Goal: Task Accomplishment & Management: Manage account settings

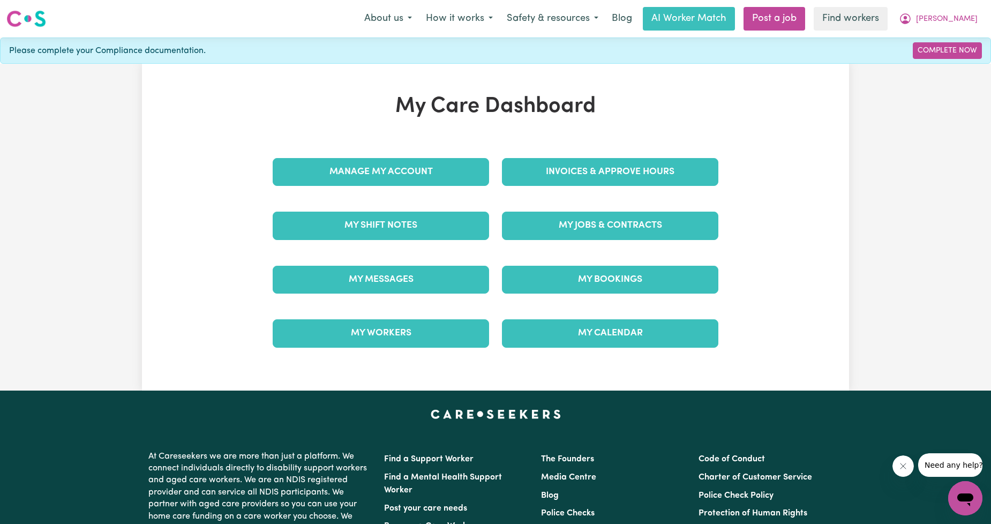
click at [565, 188] on div "Invoices & Approve Hours" at bounding box center [610, 172] width 229 height 54
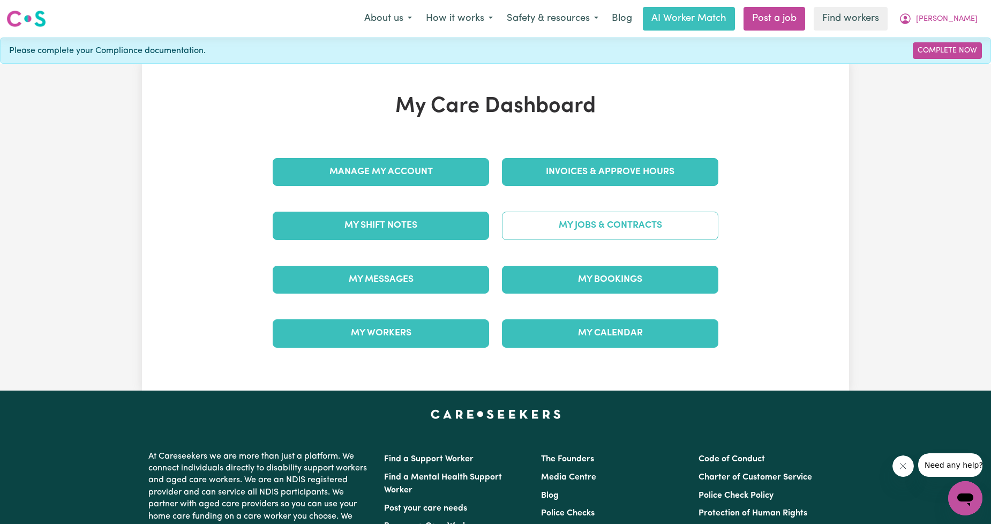
click at [559, 221] on link "My Jobs & Contracts" at bounding box center [610, 226] width 216 height 28
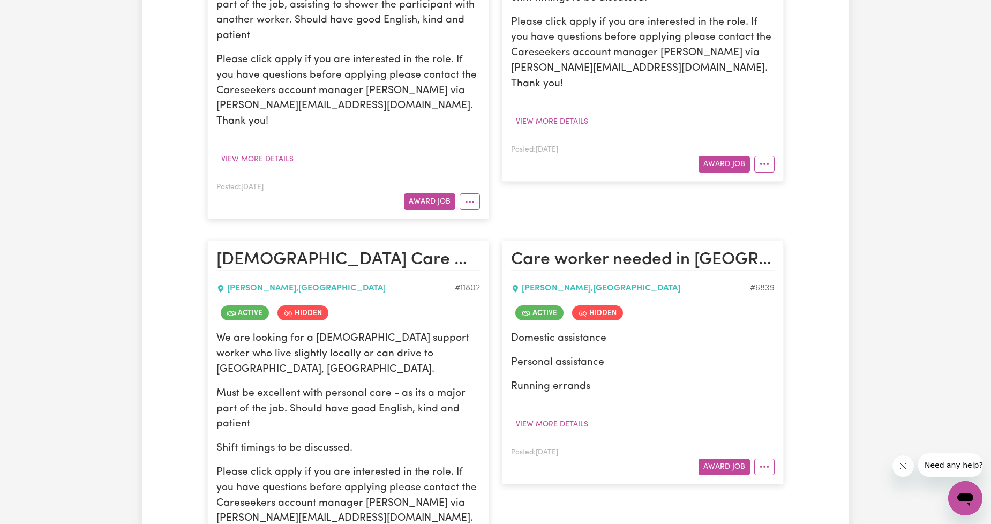
scroll to position [595, 0]
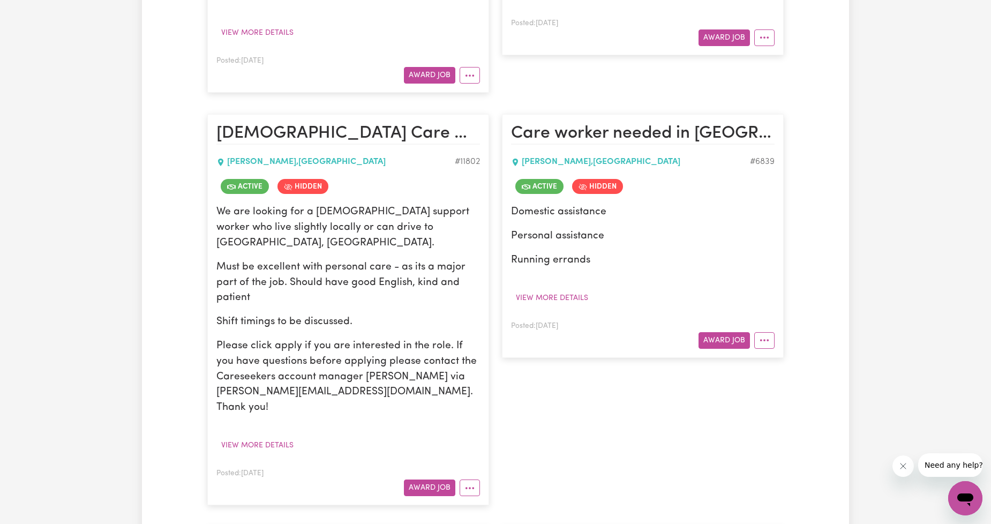
click at [435, 205] on p "We are looking for a [DEMOGRAPHIC_DATA] support worker who live slightly locall…" at bounding box center [348, 228] width 264 height 46
click at [463, 480] on button "More options" at bounding box center [470, 488] width 20 height 17
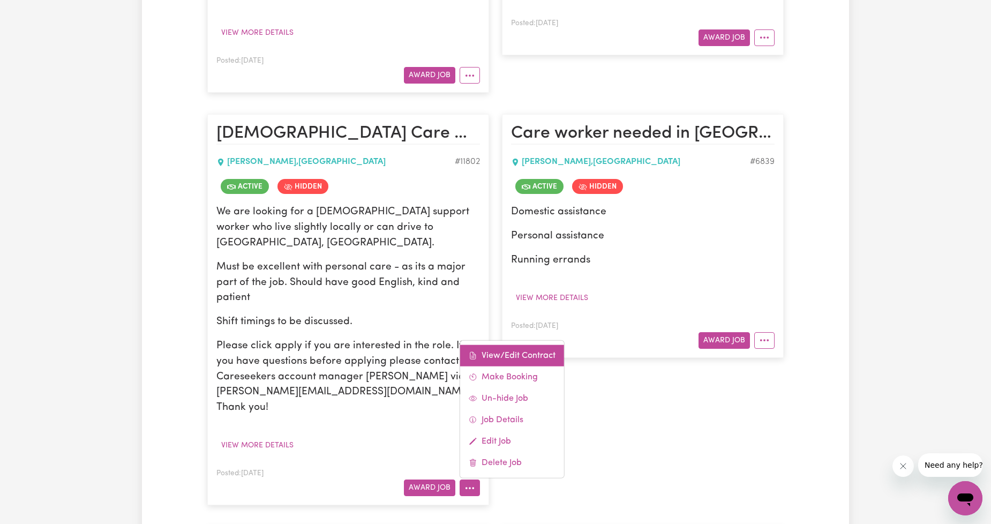
click at [525, 345] on link "View/Edit Contract" at bounding box center [512, 355] width 104 height 21
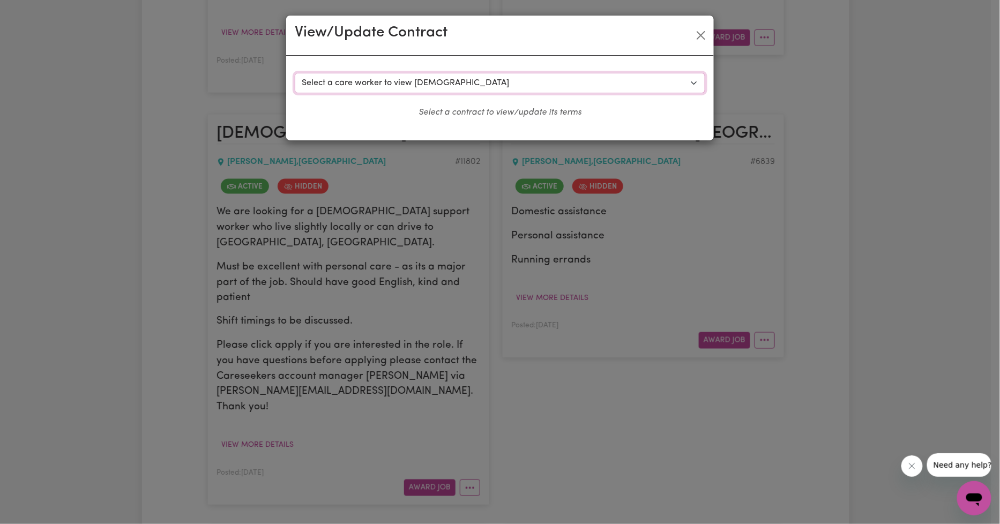
click at [613, 77] on select "Select a care worker to view [DEMOGRAPHIC_DATA] #8874 - [PERSON_NAME] (contract…" at bounding box center [500, 83] width 410 height 20
click at [654, 43] on div "View/Update Contract" at bounding box center [500, 36] width 428 height 40
click at [675, 38] on div "View/Update Contract" at bounding box center [500, 36] width 428 height 40
click at [691, 33] on div "View/Update Contract" at bounding box center [500, 36] width 428 height 40
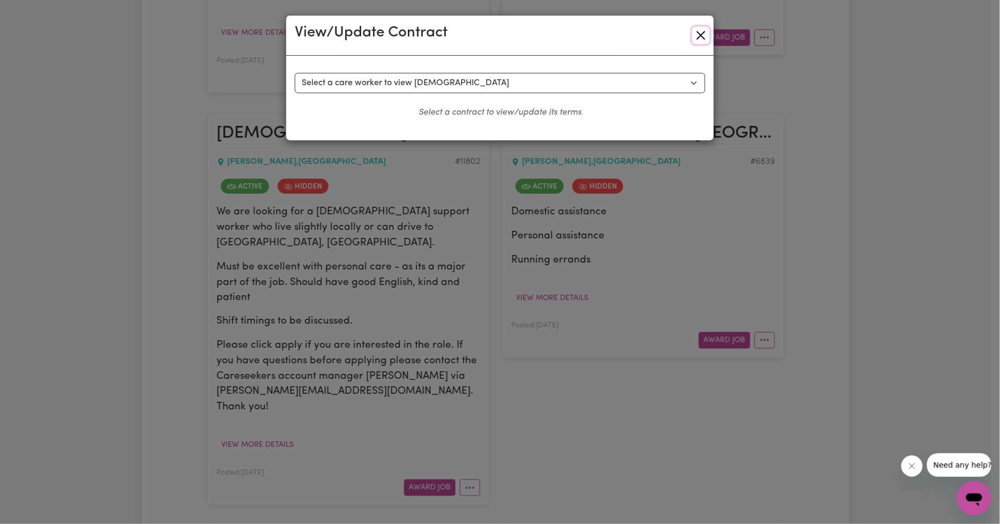
click at [695, 35] on button "Close" at bounding box center [700, 35] width 17 height 17
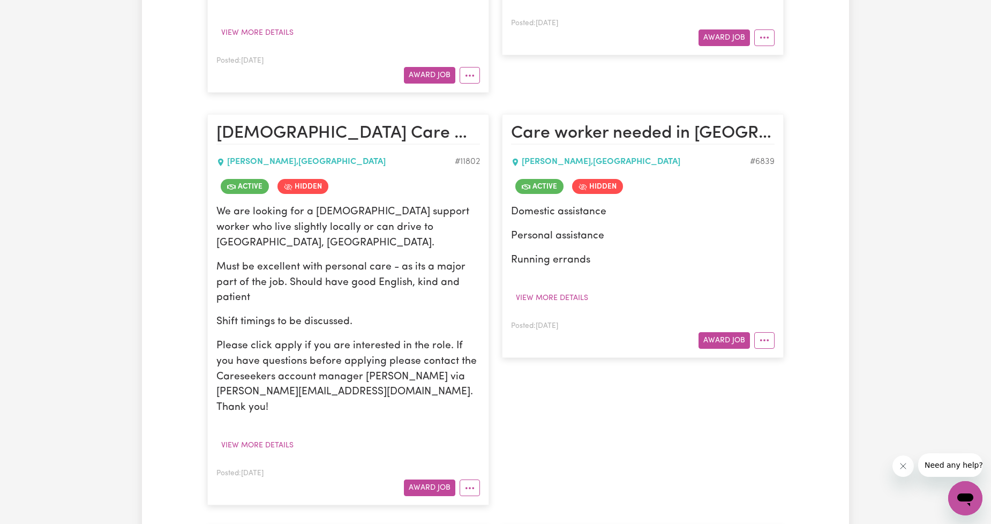
click at [336, 260] on p "Must be excellent with personal care - as its a major part of the job. Should h…" at bounding box center [348, 283] width 264 height 46
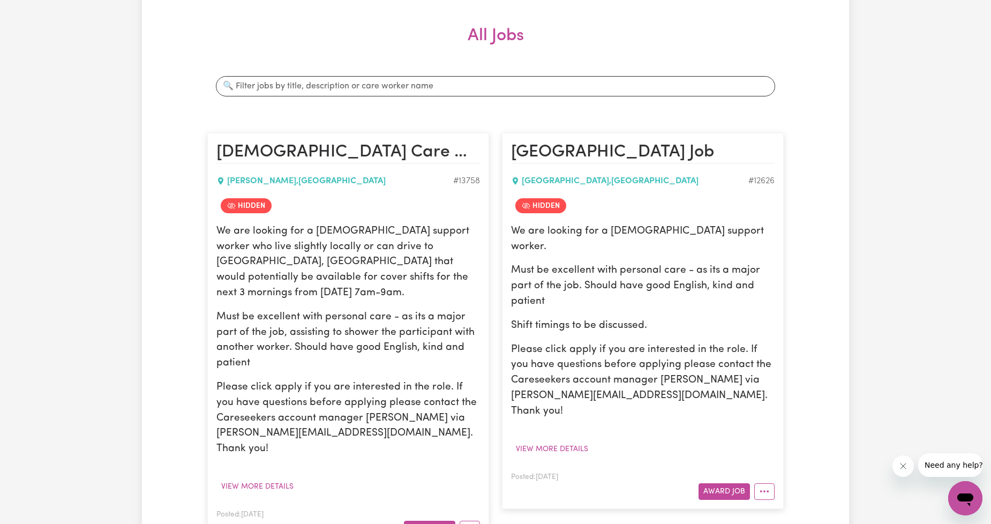
scroll to position [0, 0]
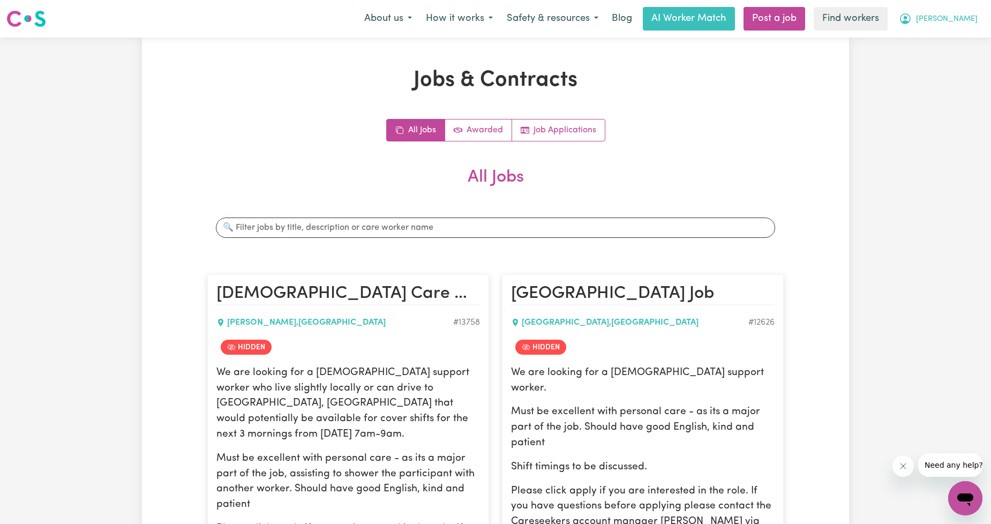
click at [912, 20] on icon "My Account" at bounding box center [905, 18] width 13 height 13
click at [943, 36] on link "My Dashboard" at bounding box center [942, 42] width 85 height 20
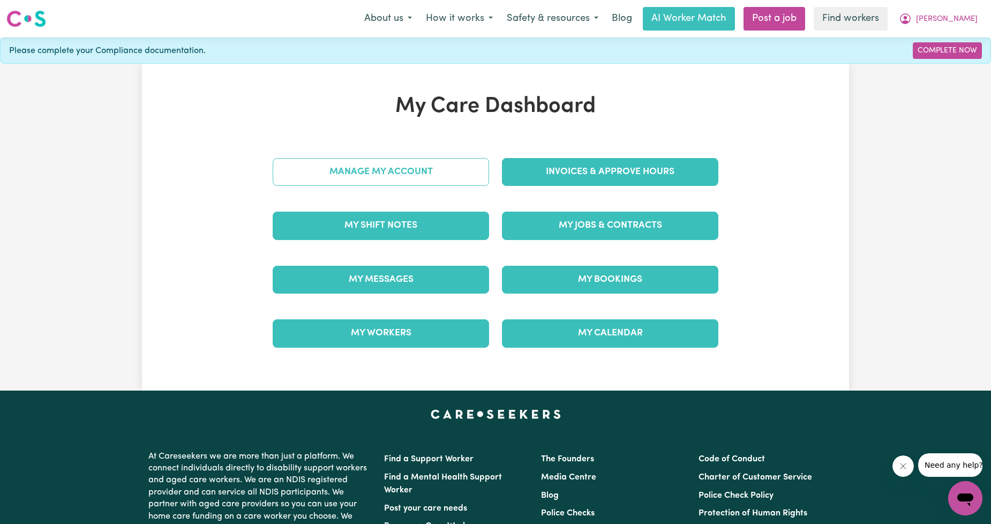
click at [336, 163] on link "Manage My Account" at bounding box center [381, 172] width 216 height 28
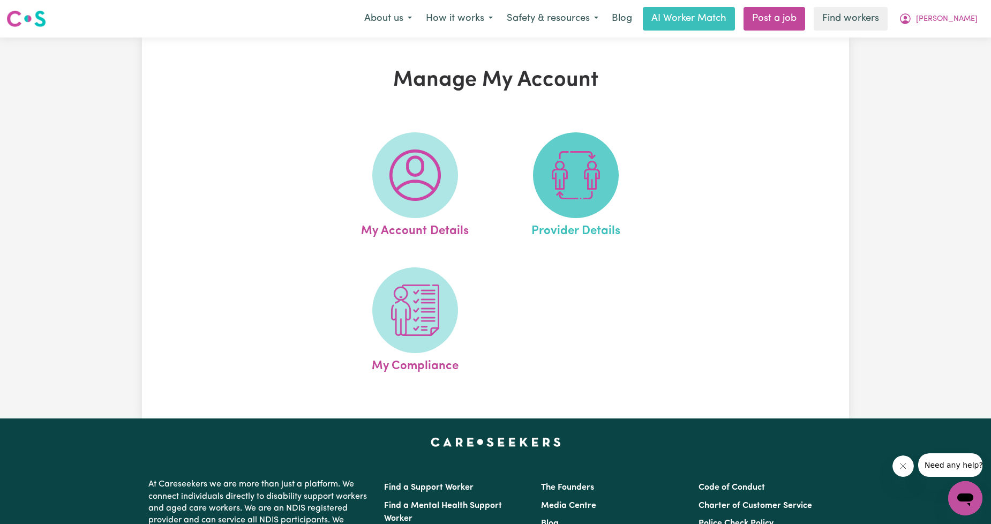
click at [537, 179] on span at bounding box center [576, 175] width 86 height 86
select select "NDIS_FUNDING_PLAN_MANAGED"
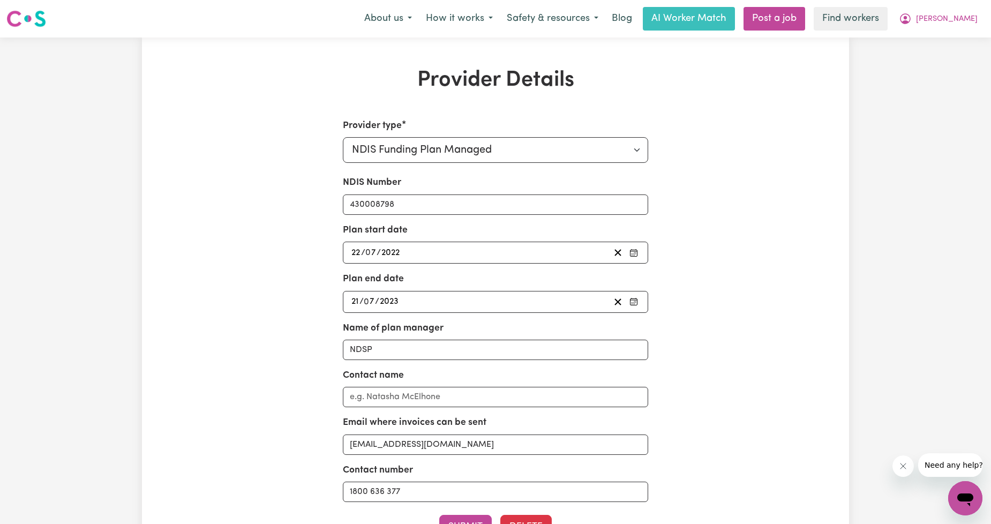
click at [716, 132] on div "Provider type Select your provider type... Privately Aged Care / Home Care Pack…" at bounding box center [495, 364] width 459 height 491
click at [912, 14] on icon "My Account" at bounding box center [905, 18] width 13 height 13
click at [941, 39] on link "My Dashboard" at bounding box center [942, 42] width 85 height 20
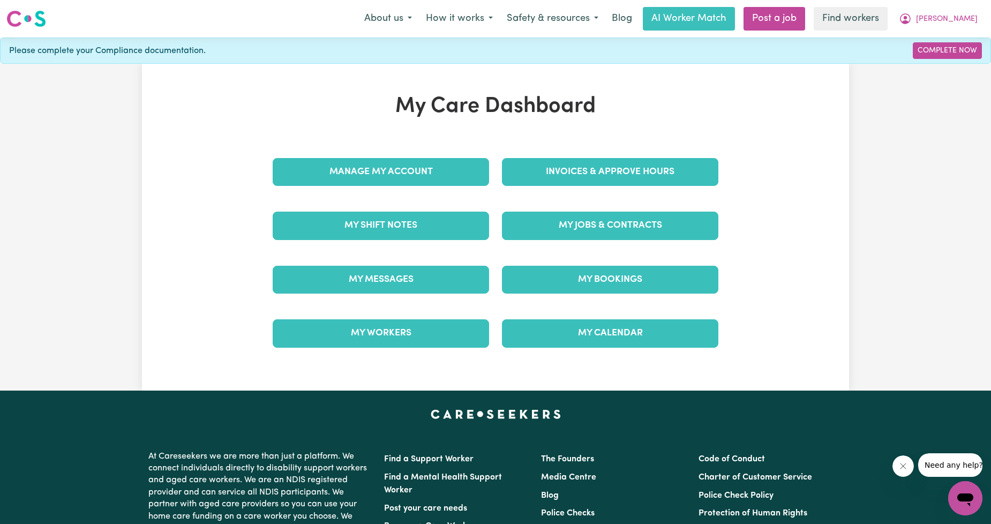
click at [499, 232] on div "My Jobs & Contracts" at bounding box center [610, 226] width 229 height 54
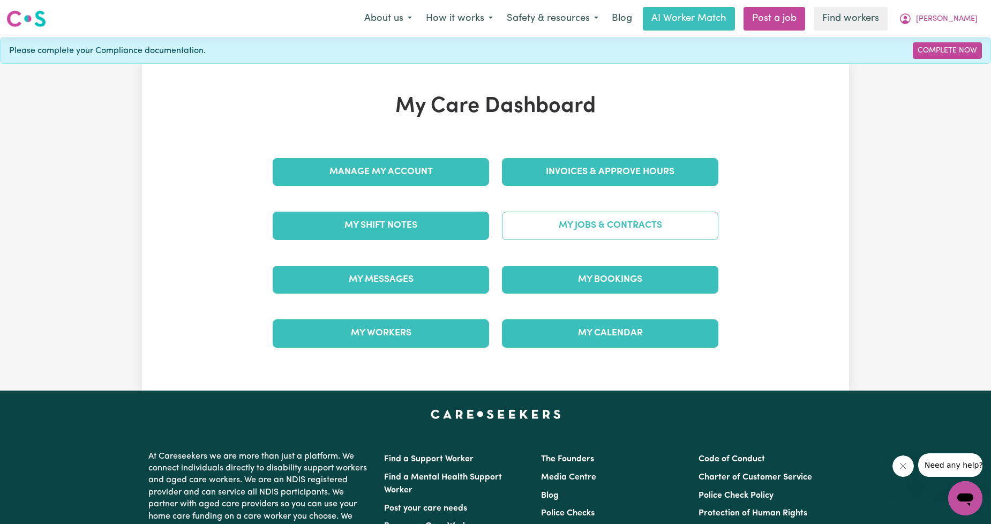
click at [518, 228] on link "My Jobs & Contracts" at bounding box center [610, 226] width 216 height 28
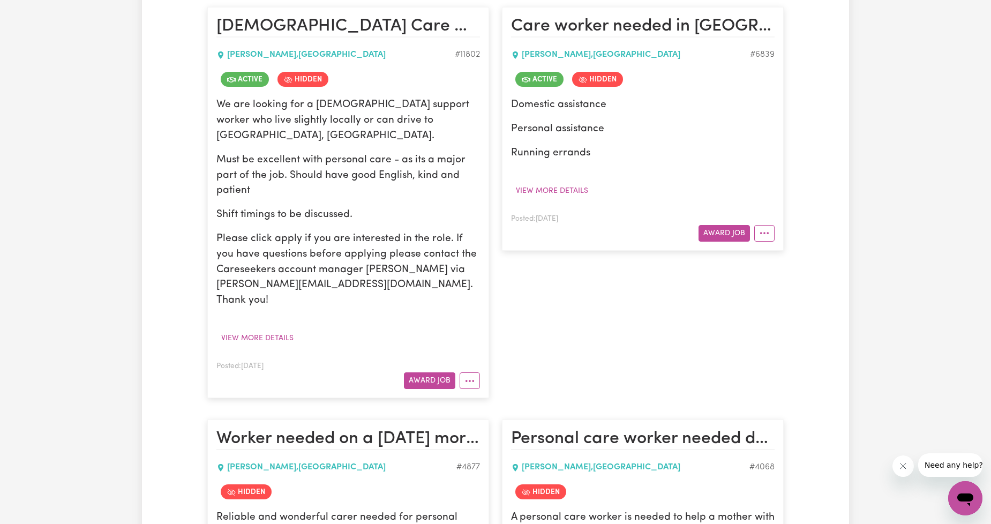
scroll to position [595, 0]
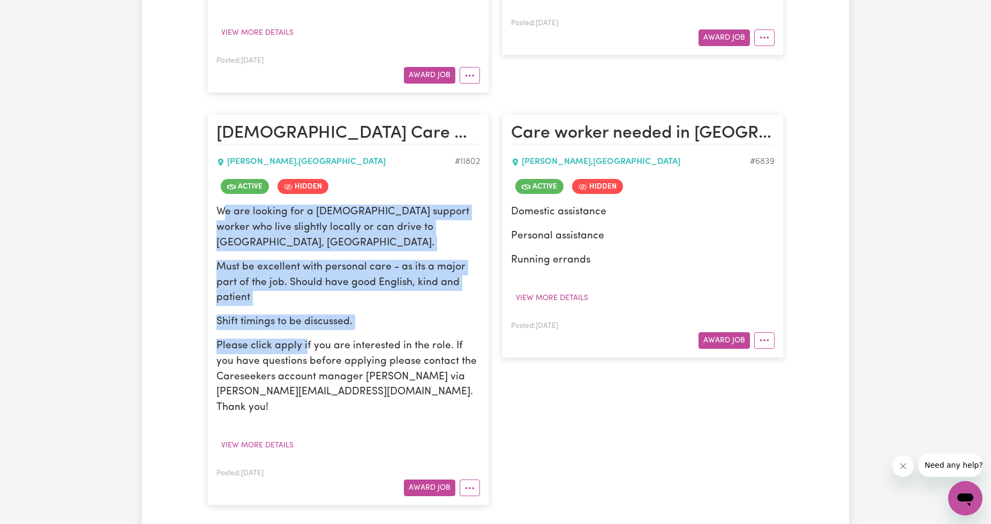
drag, startPoint x: 232, startPoint y: 200, endPoint x: 313, endPoint y: 296, distance: 126.2
click at [310, 294] on div "We are looking for a [DEMOGRAPHIC_DATA] support worker who live slightly locall…" at bounding box center [348, 310] width 264 height 211
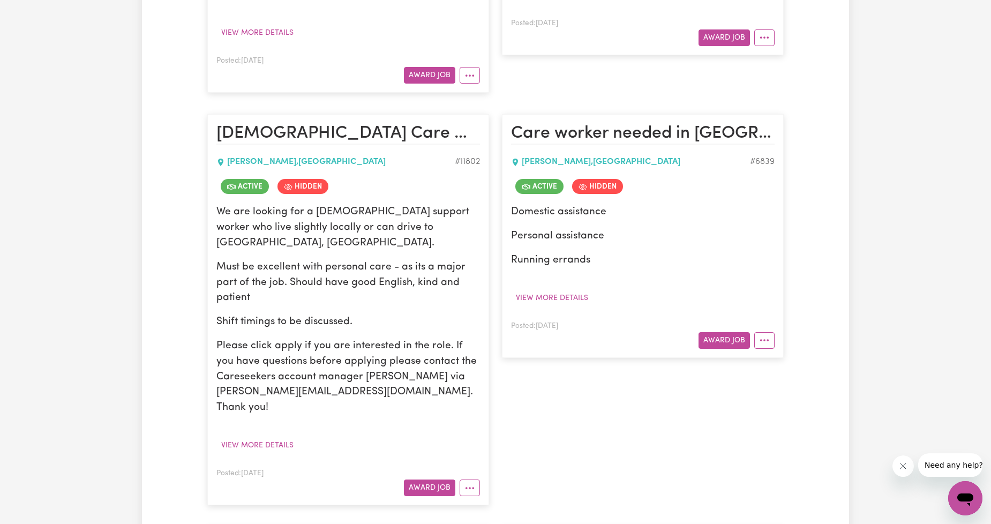
click at [325, 339] on p "Please click apply if you are interested in the role. If you have questions bef…" at bounding box center [348, 377] width 264 height 77
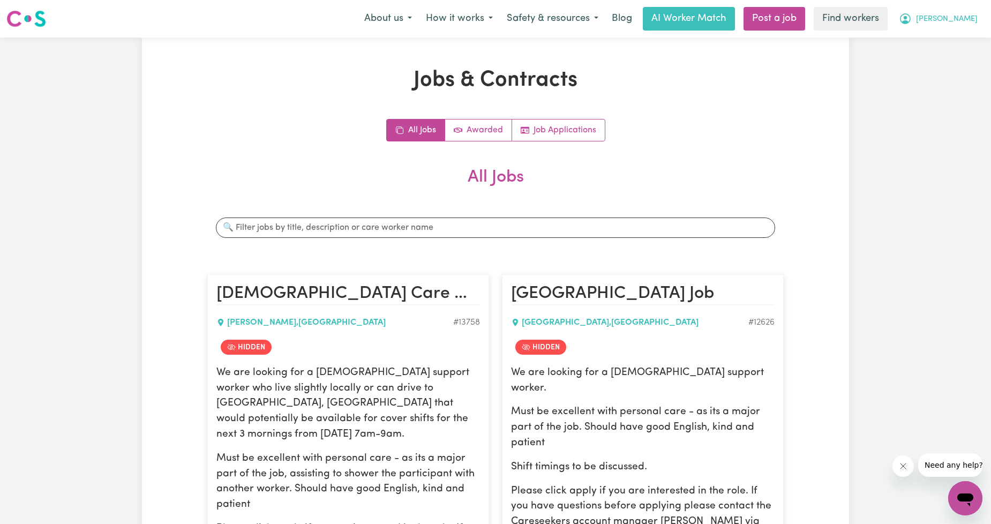
click at [912, 17] on icon "My Account" at bounding box center [905, 18] width 13 height 13
click at [932, 60] on link "Logout" at bounding box center [942, 61] width 85 height 20
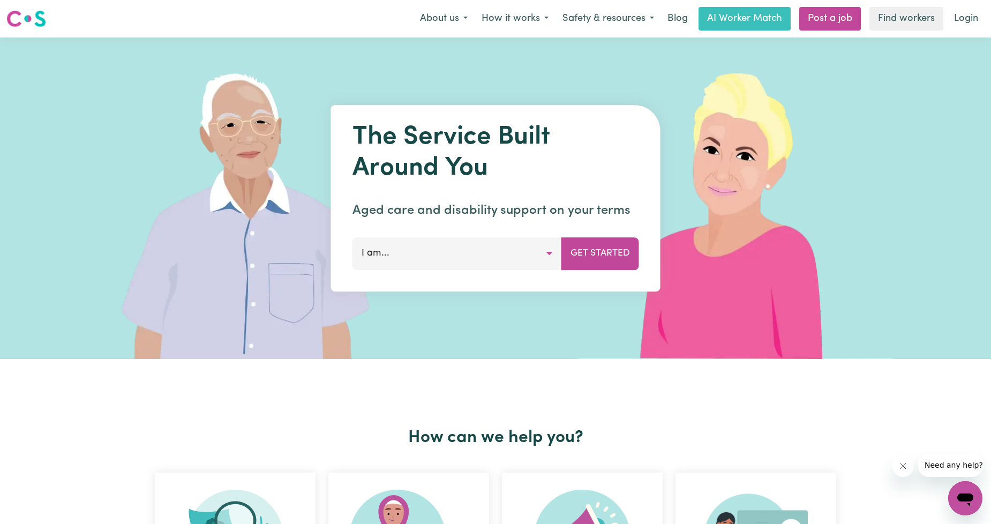
click at [976, 9] on link "Login" at bounding box center [966, 19] width 37 height 24
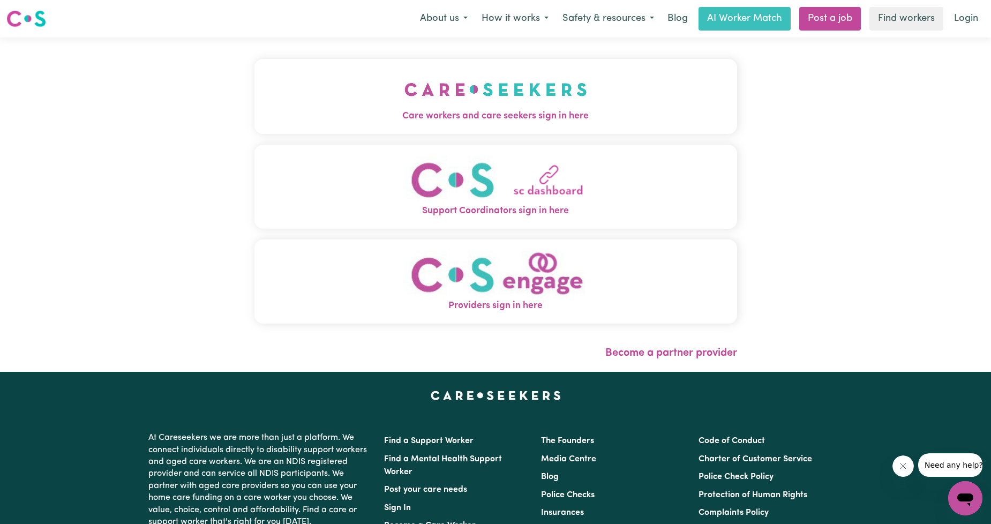
click at [441, 86] on button "Care workers and care seekers sign in here" at bounding box center [496, 96] width 483 height 75
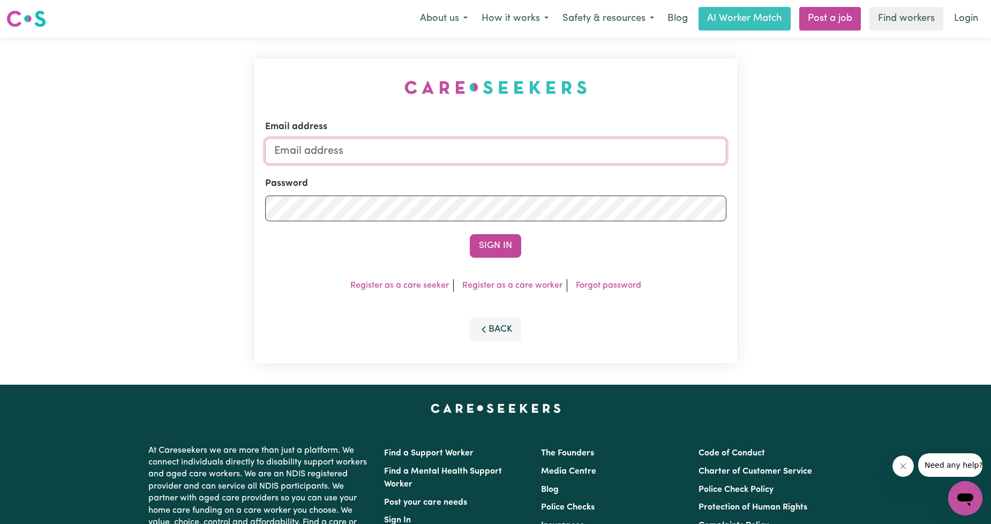
click at [421, 148] on input "Email address" at bounding box center [495, 151] width 461 height 26
drag, startPoint x: 327, startPoint y: 149, endPoint x: 539, endPoint y: 144, distance: 212.2
click at [537, 147] on input "[EMAIL_ADDRESS][PERSON_NAME][DOMAIN_NAME]" at bounding box center [495, 151] width 461 height 26
type input "[EMAIL_ADDRESS][DOMAIN_NAME]"
click at [488, 235] on button "Sign In" at bounding box center [495, 246] width 51 height 24
